Goal: Ask a question: Seek information or help from site administrators or community

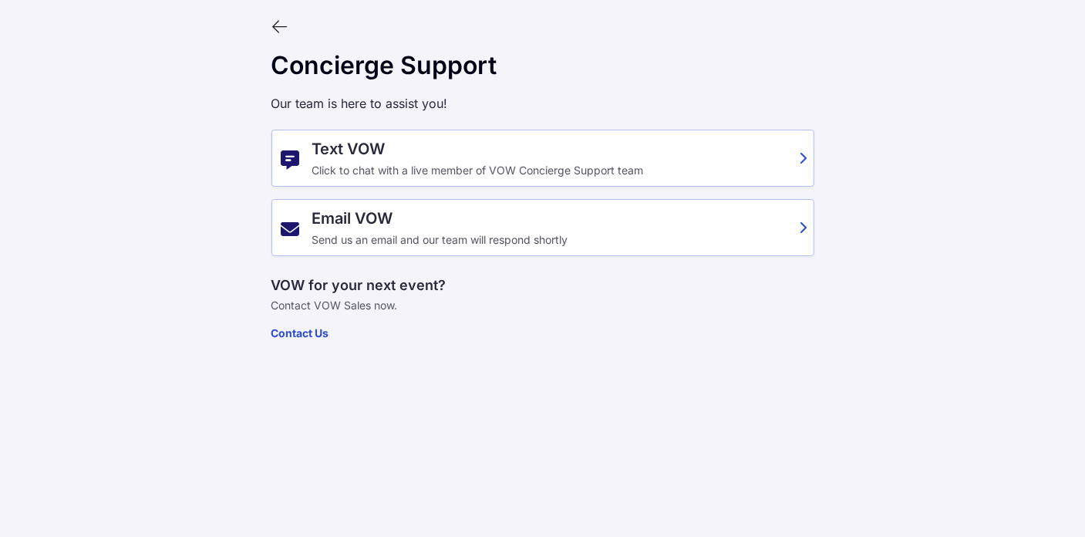
click at [657, 160] on div "Text VOW Click to chat with a live member of VOW Concierge Support team" at bounding box center [551, 158] width 478 height 37
click at [589, 230] on div "Email VOW Send us an email and our team will respond shortly" at bounding box center [551, 227] width 478 height 37
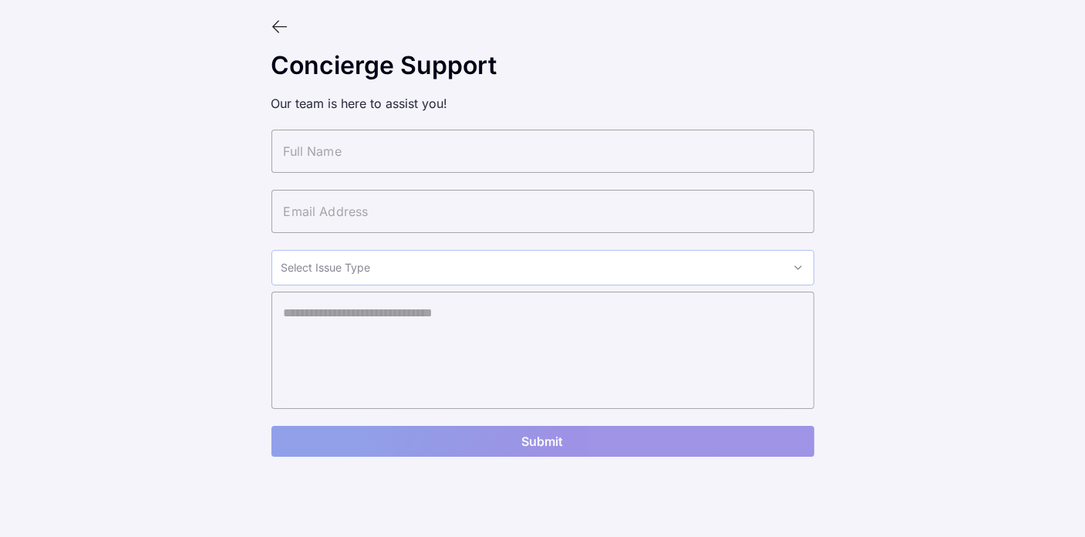
click at [282, 31] on icon at bounding box center [280, 27] width 17 height 17
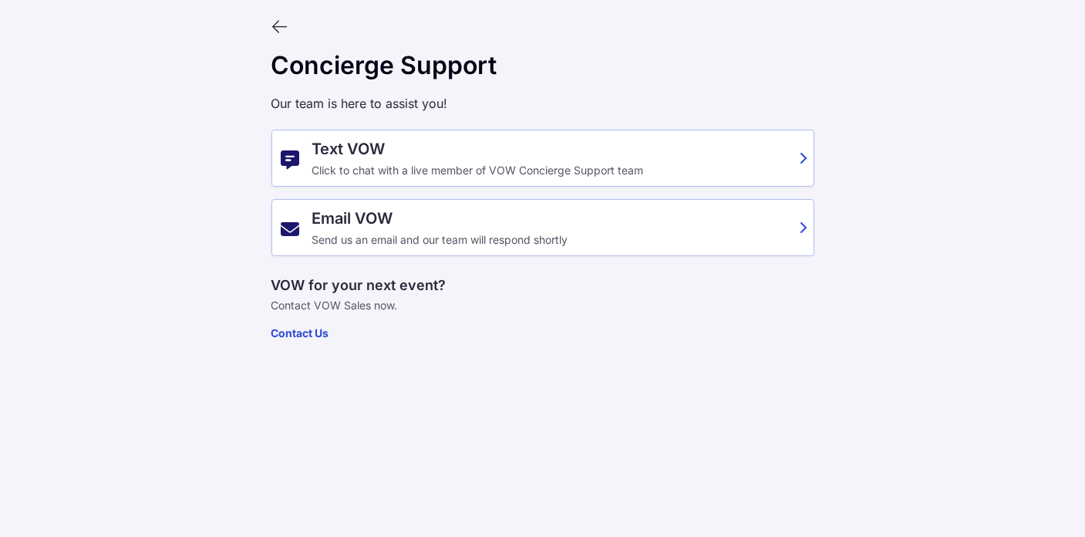
click at [793, 160] on div "Text VOW Click to chat with a live member of VOW Concierge Support team" at bounding box center [543, 158] width 543 height 57
click at [731, 162] on div "Text VOW Click to chat with a live member of VOW Concierge Support team" at bounding box center [551, 158] width 478 height 37
click at [792, 166] on div "Text VOW Click to chat with a live member of VOW Concierge Support team" at bounding box center [543, 158] width 543 height 57
click at [664, 175] on div "Click to chat with a live member of VOW Concierge Support team" at bounding box center [551, 170] width 478 height 12
click at [761, 160] on div "Text VOW Click to chat with a live member of VOW Concierge Support team" at bounding box center [551, 158] width 478 height 37
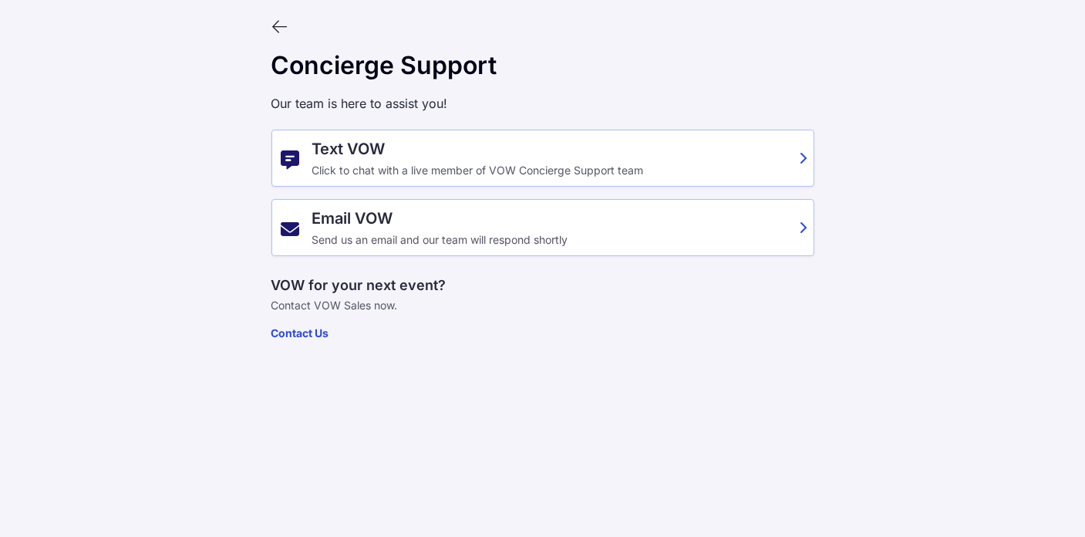
click at [781, 162] on div "Text VOW Click to chat with a live member of VOW Concierge Support team" at bounding box center [551, 158] width 478 height 37
click at [278, 32] on icon at bounding box center [280, 27] width 17 height 17
click at [277, 22] on icon at bounding box center [280, 27] width 17 height 17
